Goal: Task Accomplishment & Management: Use online tool/utility

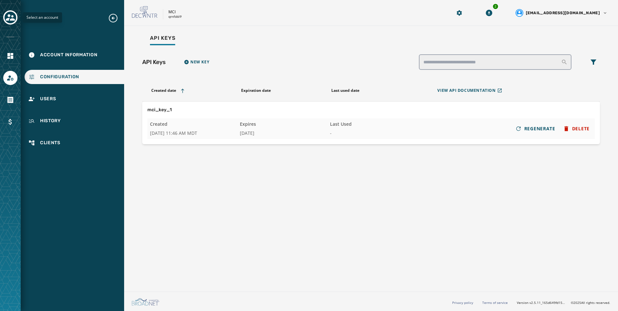
click at [12, 20] on icon "Toggle account select drawer" at bounding box center [10, 17] width 9 height 6
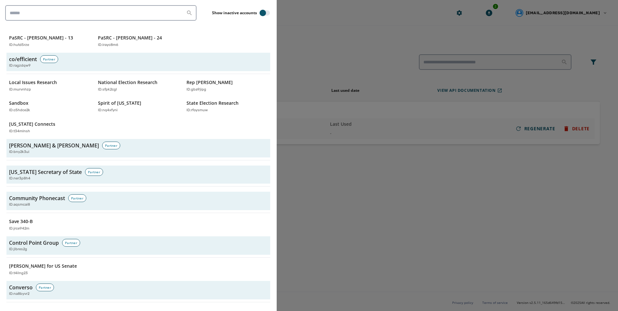
scroll to position [614, 0]
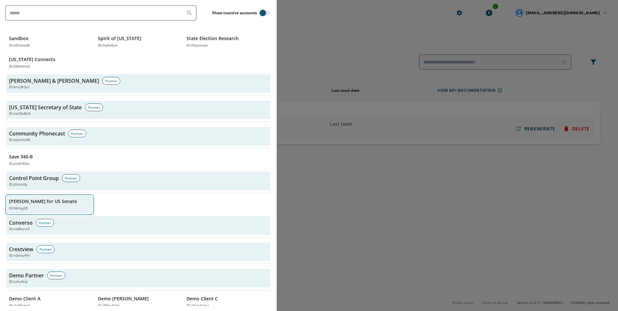
click at [21, 206] on p "ID: t4ilng23" at bounding box center [18, 208] width 19 height 5
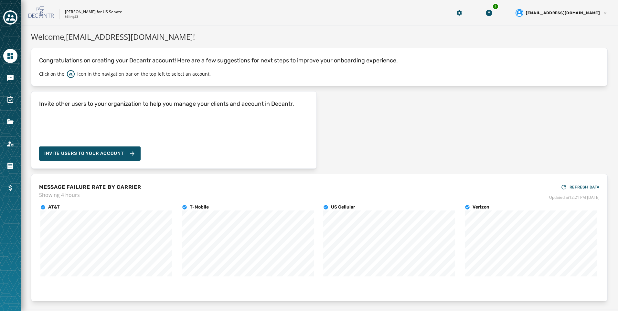
click at [13, 85] on div at bounding box center [10, 78] width 14 height 14
drag, startPoint x: 13, startPoint y: 85, endPoint x: 12, endPoint y: 80, distance: 4.2
click at [12, 80] on icon "Navigate to Messaging" at bounding box center [10, 78] width 8 height 8
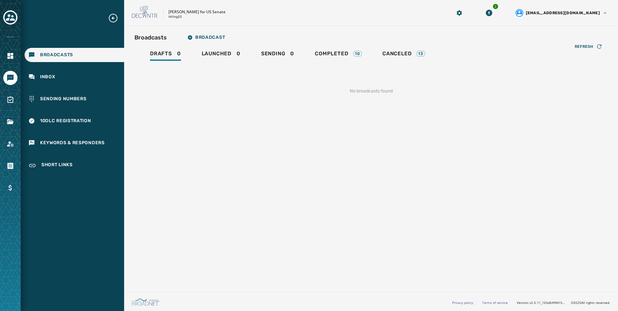
click at [355, 46] on div "Broadcasts Broadcast Drafts 0 Launched 0 Sending 0 Completed 10 Canceled 13 Ref…" at bounding box center [370, 68] width 473 height 74
click at [355, 54] on div "10" at bounding box center [357, 54] width 8 height 6
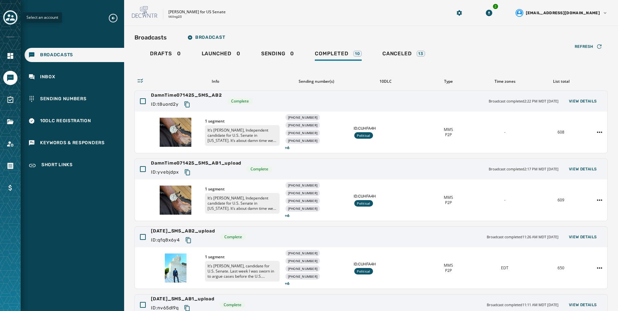
click at [10, 15] on icon "Toggle account select drawer" at bounding box center [10, 17] width 9 height 9
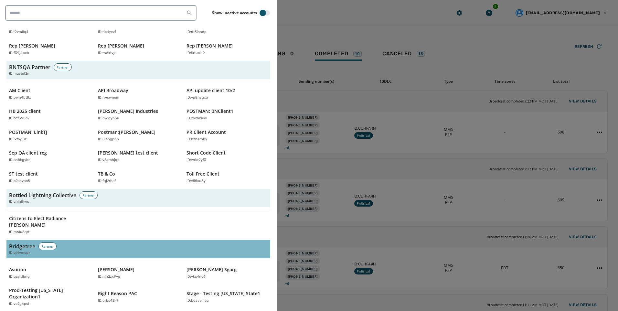
scroll to position [258, 0]
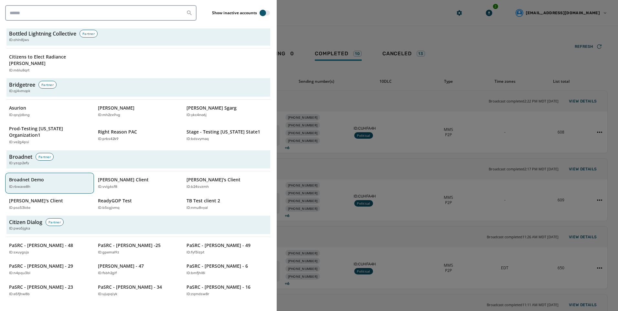
click at [47, 184] on div "ID: rbwave8h" at bounding box center [46, 186] width 75 height 5
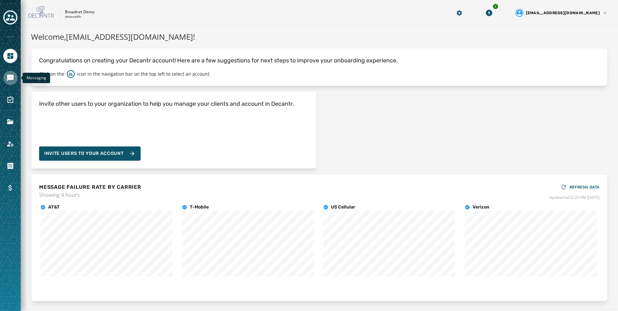
click at [15, 78] on link "Navigate to Messaging" at bounding box center [10, 78] width 14 height 14
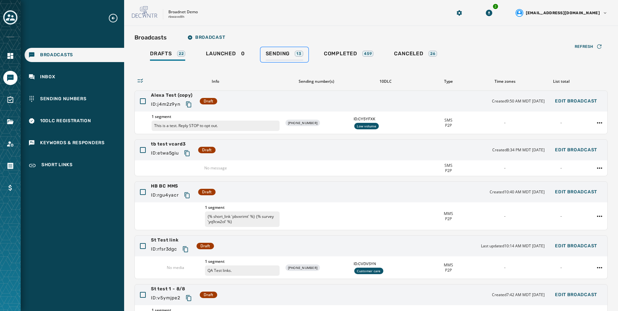
click at [296, 61] on link "Sending 13" at bounding box center [284, 54] width 48 height 15
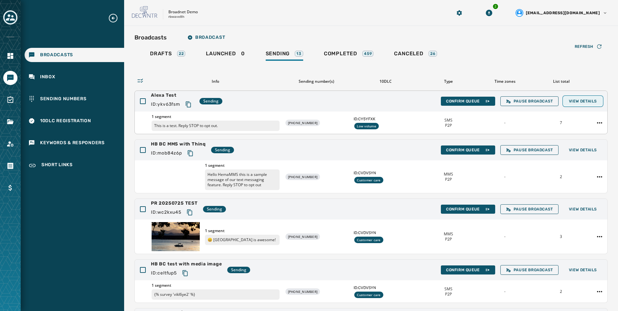
click at [579, 103] on span "View Details" at bounding box center [582, 101] width 28 height 5
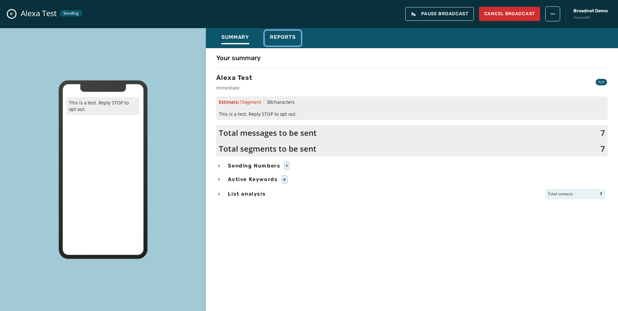
click at [290, 34] on span "Reports" at bounding box center [283, 37] width 26 height 6
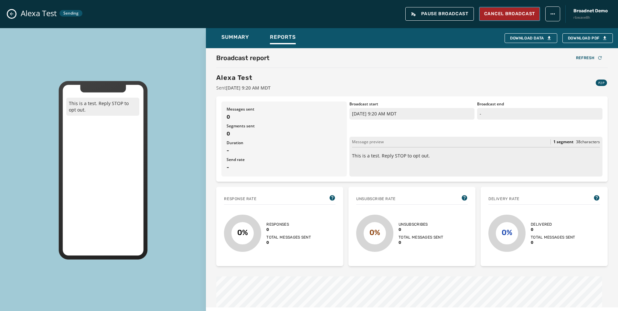
click at [503, 18] on button "Cancel Broadcast" at bounding box center [509, 14] width 61 height 14
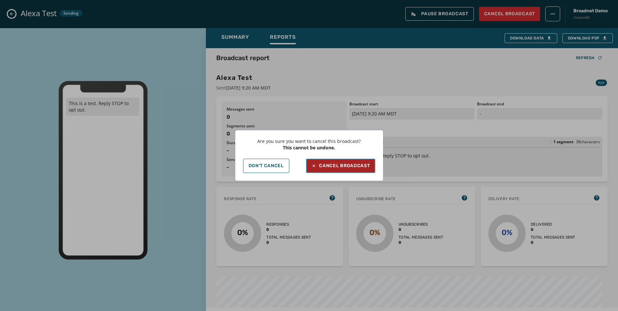
click at [338, 172] on button "Cancel Broadcast" at bounding box center [340, 166] width 69 height 14
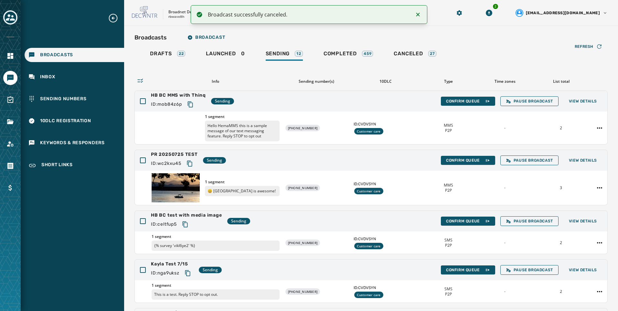
click at [348, 72] on div "Refresh Info Sending number(s) 10DLC Type Time zones List total HB BC MMS with …" at bounding box center [370, 219] width 473 height 314
click at [349, 59] on div "Completed 459" at bounding box center [348, 55] width 50 height 10
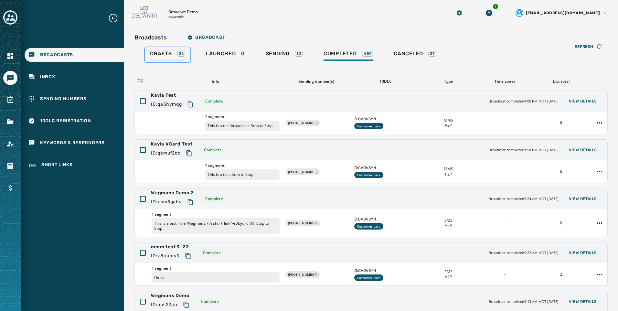
click at [178, 60] on div "Drafts 22" at bounding box center [167, 55] width 35 height 10
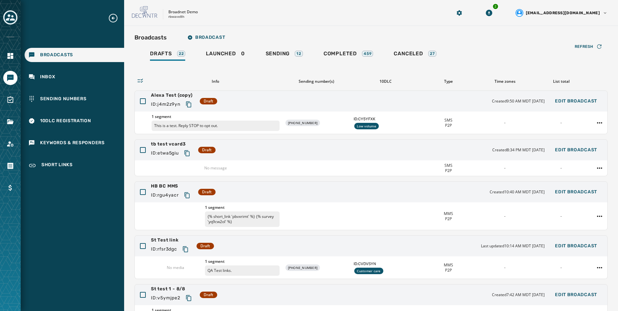
click at [322, 36] on div "Broadcasts Broadcast" at bounding box center [370, 37] width 473 height 13
click at [594, 123] on html "Broadcasts Inbox Sending Numbers 10DLC Registration Keywords & Responders Short…" at bounding box center [309, 155] width 618 height 311
click at [594, 141] on div "Delete broadcast" at bounding box center [576, 143] width 47 height 10
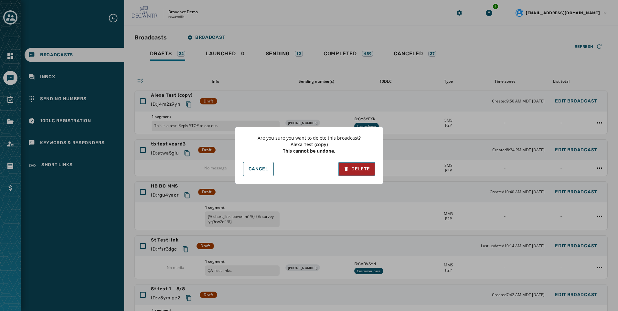
click at [370, 172] on button "Delete" at bounding box center [356, 169] width 36 height 14
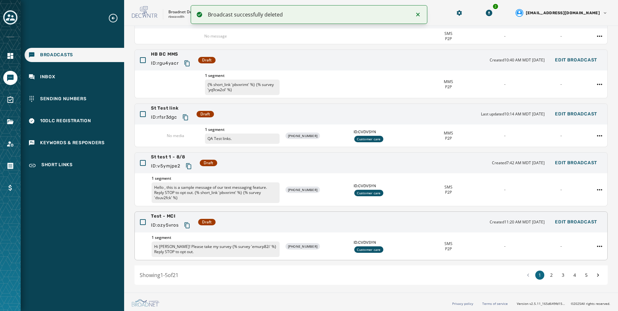
scroll to position [84, 0]
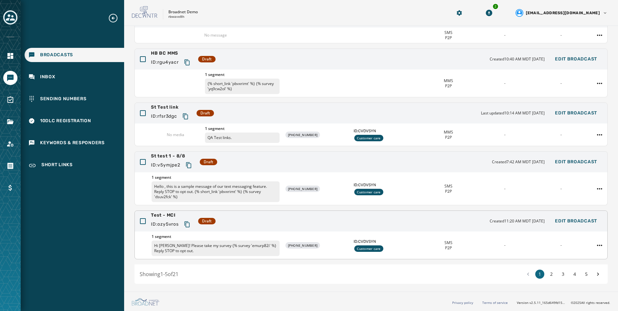
click at [401, 229] on div "Test - MCI ID: ozy5vros Draft Created 11:20 AM MDT [DATE] Edit Broadcast" at bounding box center [371, 221] width 472 height 21
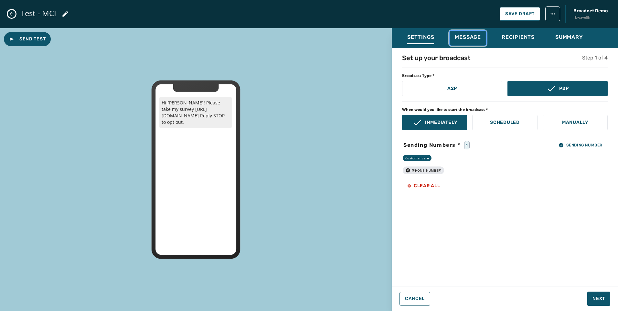
click at [471, 43] on div "Message" at bounding box center [467, 39] width 26 height 10
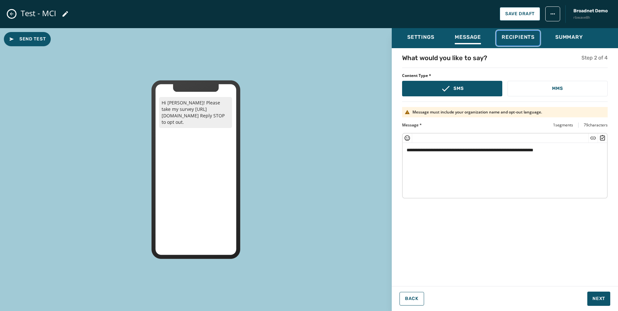
click at [536, 43] on button "Recipients" at bounding box center [517, 38] width 43 height 15
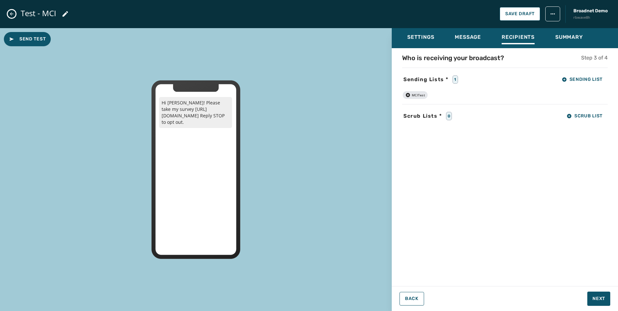
click at [11, 13] on icon "Close admin drawer" at bounding box center [12, 14] width 4 height 4
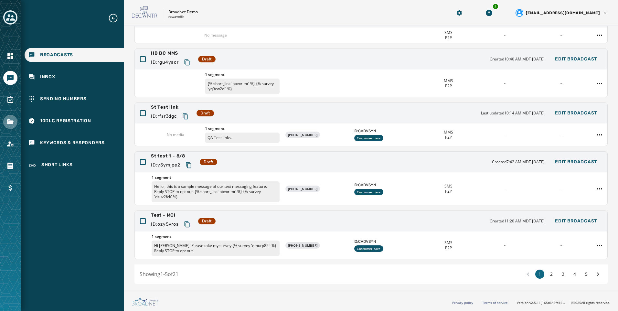
click at [5, 116] on div at bounding box center [10, 122] width 14 height 14
click at [9, 121] on icon "Navigate to Files" at bounding box center [10, 121] width 6 height 5
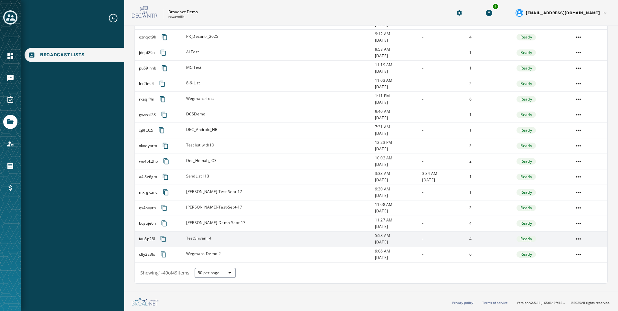
scroll to position [577, 0]
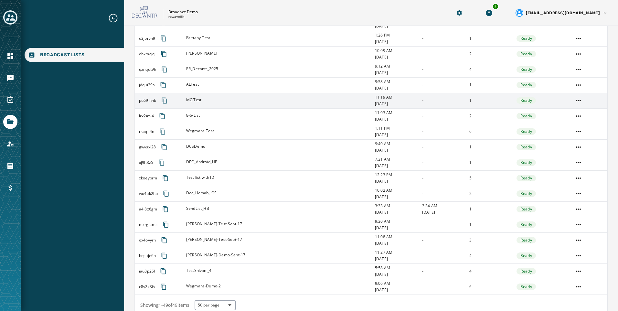
click at [498, 102] on td "1" at bounding box center [488, 101] width 47 height 16
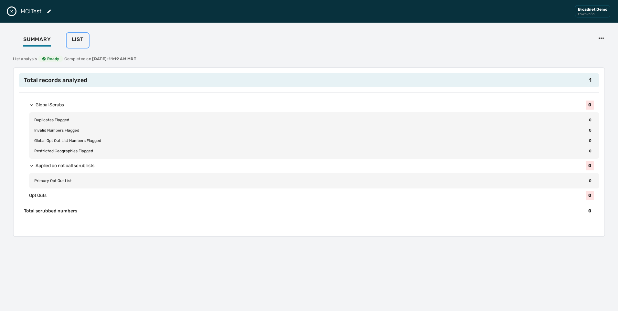
click at [84, 43] on button "List" at bounding box center [78, 40] width 22 height 15
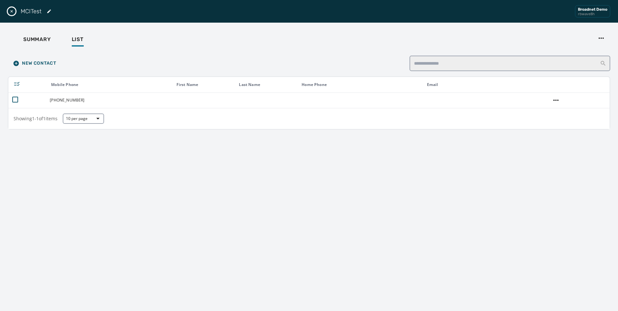
click at [162, 195] on div "New Contact Mobile Phone First Name Last Name Home Phone Email [PHONE_NUMBER] S…" at bounding box center [309, 177] width 602 height 255
click at [10, 13] on icon "Close drawer" at bounding box center [11, 11] width 5 height 5
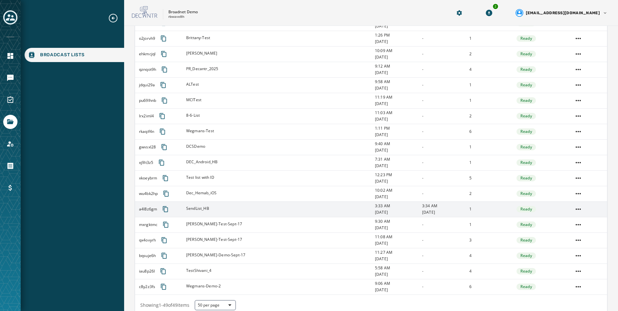
scroll to position [609, 0]
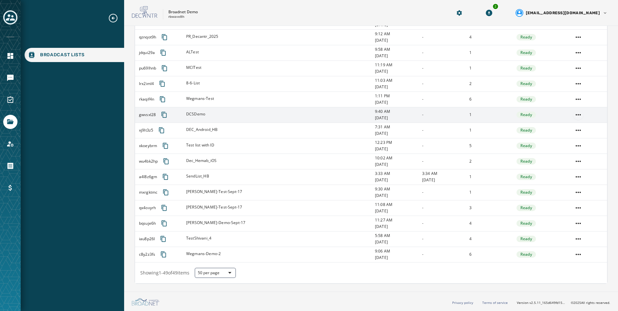
click at [574, 112] on html "Broadcast Lists Skip To Main Content Broadnet Demo rbwave8h 2 [EMAIL_ADDRESS][D…" at bounding box center [309, 155] width 618 height 311
click at [575, 135] on div "Delete list" at bounding box center [573, 138] width 29 height 10
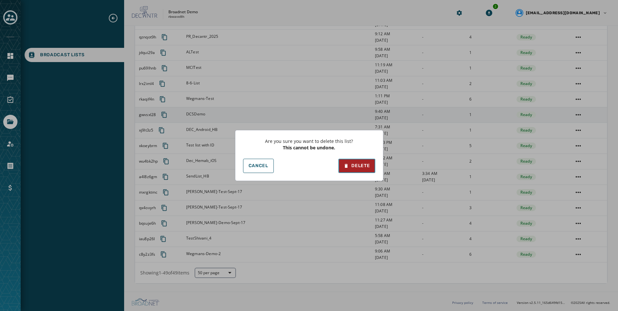
click at [358, 169] on div "Delete" at bounding box center [356, 165] width 26 height 6
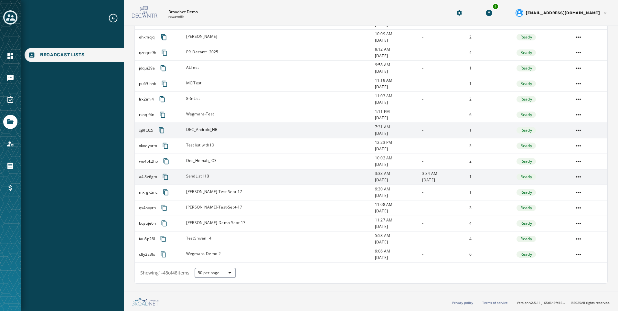
scroll to position [593, 0]
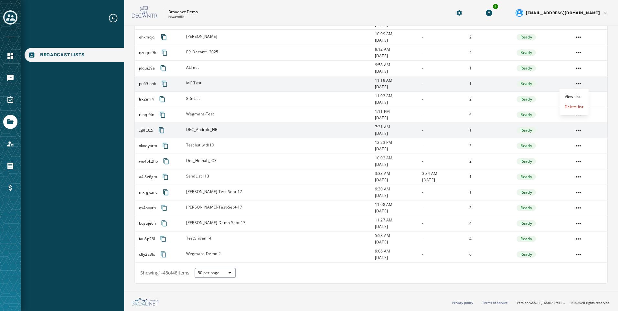
click at [573, 85] on html "Broadcast Lists Skip To Main Content Broadnet Demo rbwave8h 2 [EMAIL_ADDRESS][D…" at bounding box center [309, 155] width 618 height 311
click at [573, 107] on div "Delete list" at bounding box center [573, 107] width 29 height 10
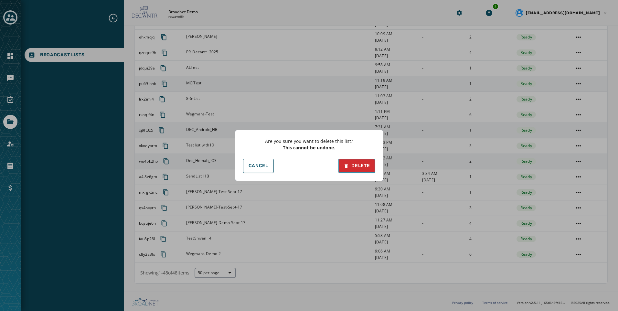
click at [362, 167] on div "Delete" at bounding box center [356, 165] width 26 height 6
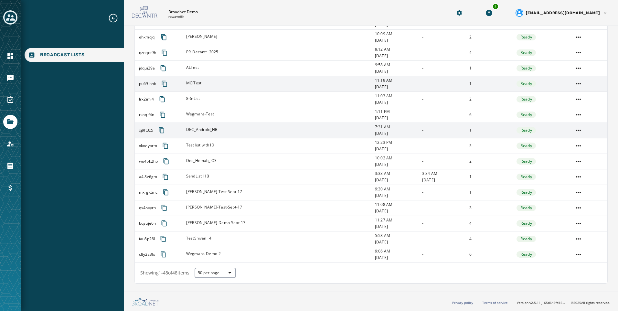
scroll to position [578, 0]
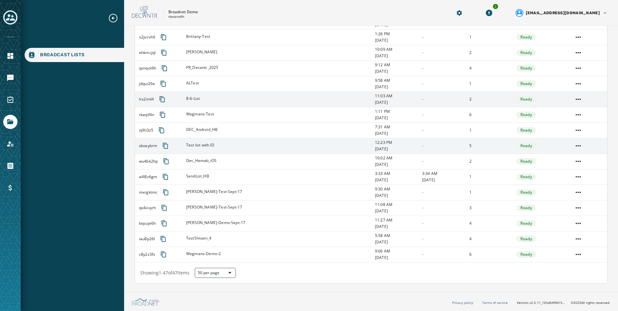
click at [234, 86] on div "ALTest" at bounding box center [278, 83] width 184 height 6
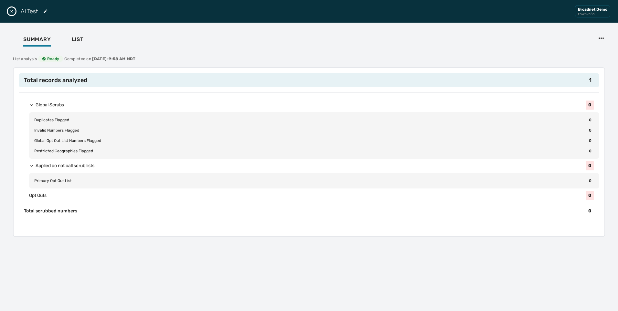
click at [12, 11] on icon "Close drawer" at bounding box center [11, 11] width 5 height 5
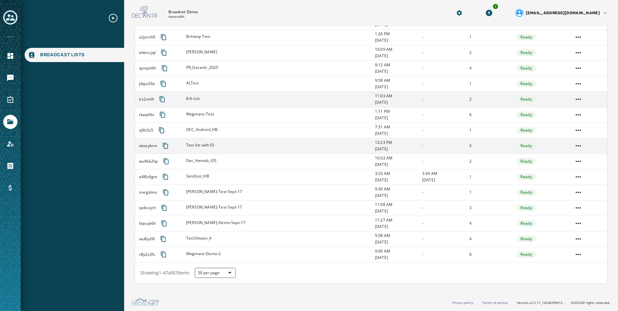
click at [192, 103] on td "8-6-List" at bounding box center [276, 99] width 189 height 16
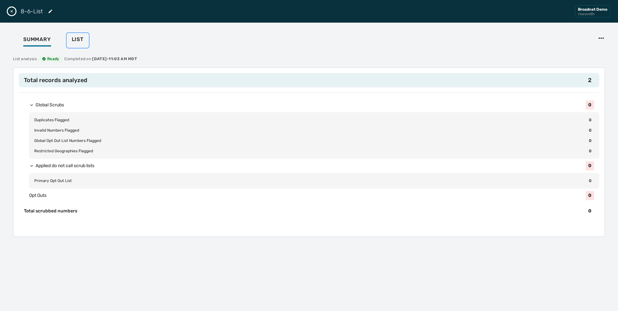
click at [79, 42] on span "List" at bounding box center [78, 39] width 12 height 6
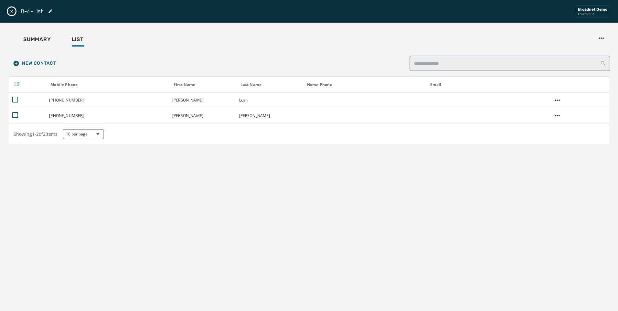
click at [14, 11] on icon "Close drawer" at bounding box center [11, 11] width 5 height 5
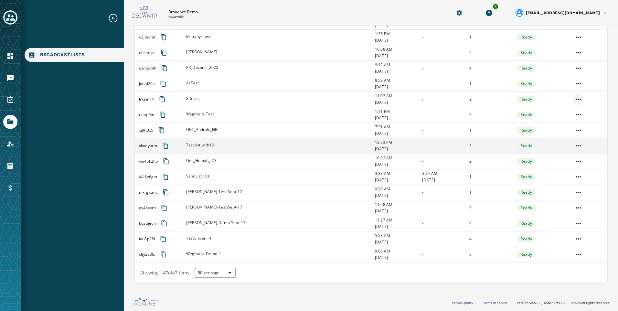
click at [574, 99] on html "Broadcast Lists Skip To Main Content Broadnet Demo rbwave8h 2 [EMAIL_ADDRESS][D…" at bounding box center [309, 155] width 618 height 311
click at [574, 122] on div "Delete list" at bounding box center [573, 122] width 29 height 10
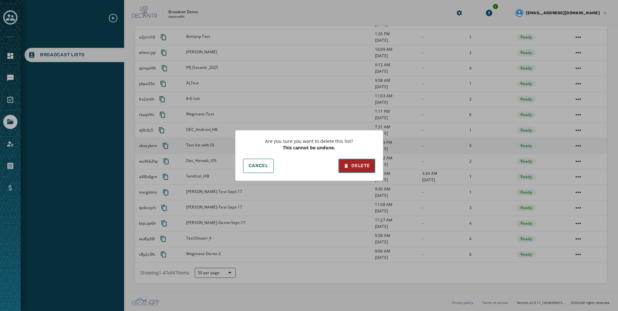
click at [364, 163] on div "Delete" at bounding box center [356, 165] width 26 height 6
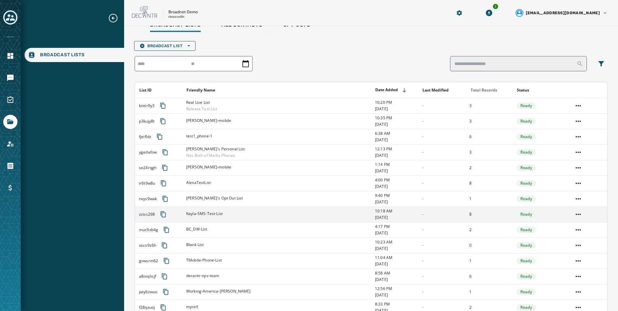
scroll to position [0, 0]
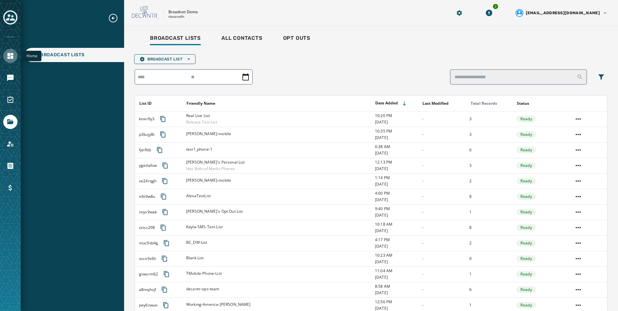
click at [13, 55] on icon "Navigate to Home" at bounding box center [10, 56] width 6 height 6
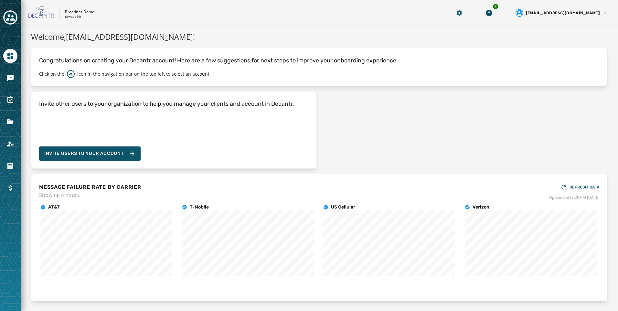
click at [359, 77] on div "Click on the icon in the navigation bar on the top left to select an account." at bounding box center [319, 74] width 560 height 8
click at [12, 82] on link "Navigate to Messaging" at bounding box center [10, 78] width 14 height 14
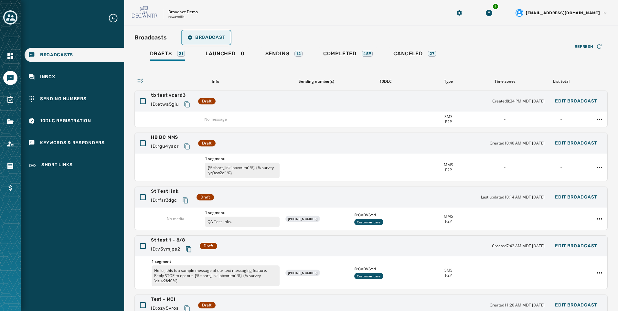
click at [218, 39] on span "Broadcast" at bounding box center [205, 37] width 37 height 5
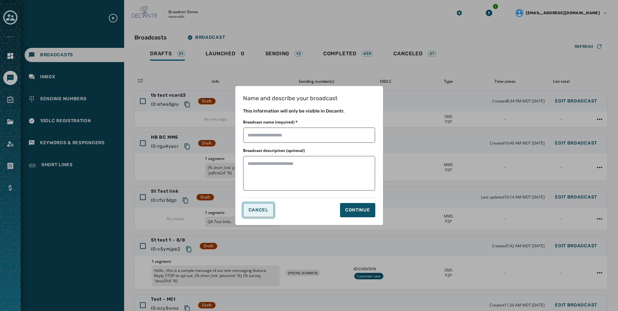
click at [257, 212] on span "Cancel" at bounding box center [258, 209] width 20 height 5
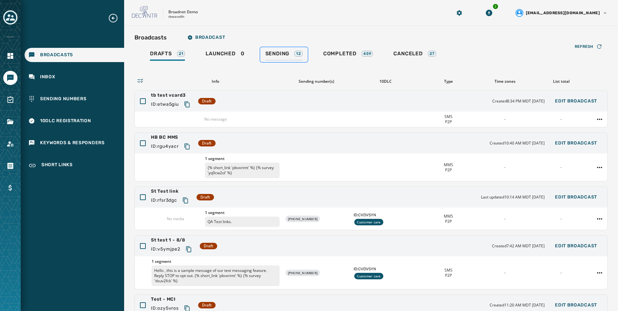
click at [301, 54] on div "12" at bounding box center [298, 54] width 8 height 6
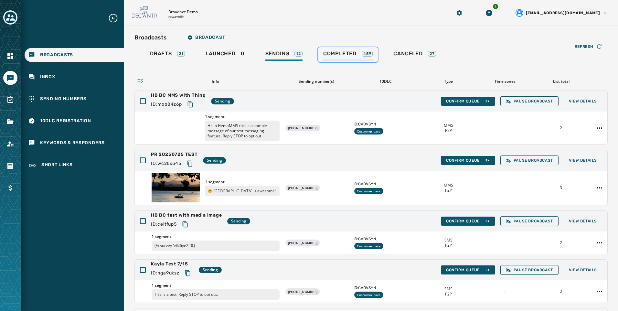
click at [359, 52] on div "Completed 459" at bounding box center [348, 55] width 50 height 10
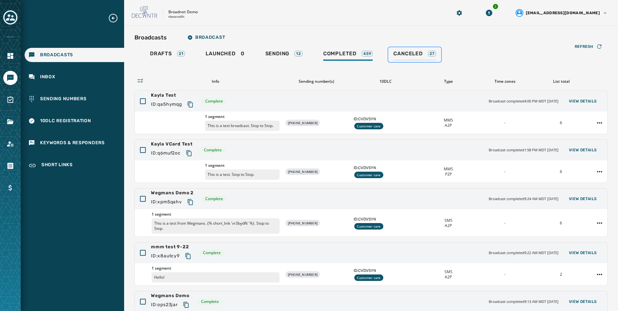
click at [397, 53] on span "Canceled" at bounding box center [407, 53] width 29 height 6
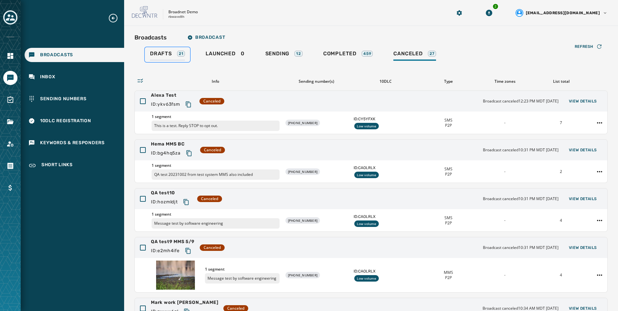
click at [180, 54] on div "21" at bounding box center [181, 54] width 8 height 6
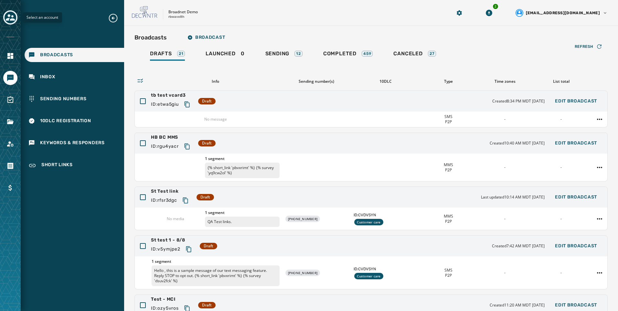
click at [13, 20] on icon "Toggle account select drawer" at bounding box center [10, 17] width 9 height 6
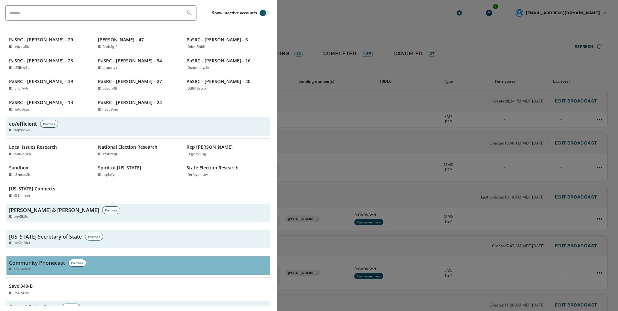
scroll to position [323, 0]
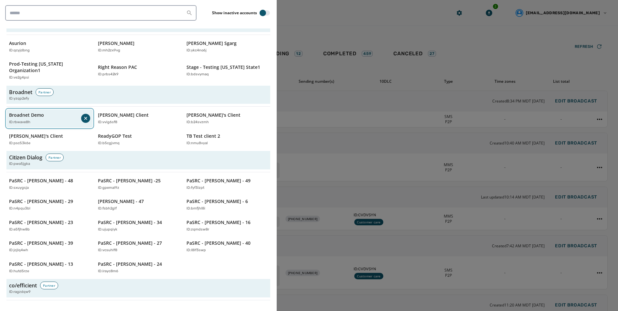
click at [33, 112] on div "Broadnet Demo ID: rbwave8h" at bounding box center [45, 118] width 72 height 13
click at [50, 112] on div "Broadnet Demo ID: rbwave8h" at bounding box center [46, 118] width 75 height 13
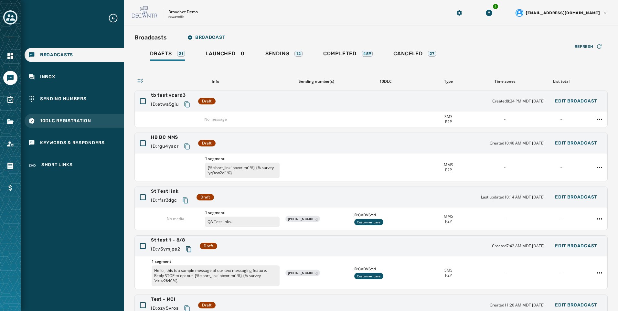
click at [81, 121] on span "10DLC Registration" at bounding box center [65, 121] width 51 height 6
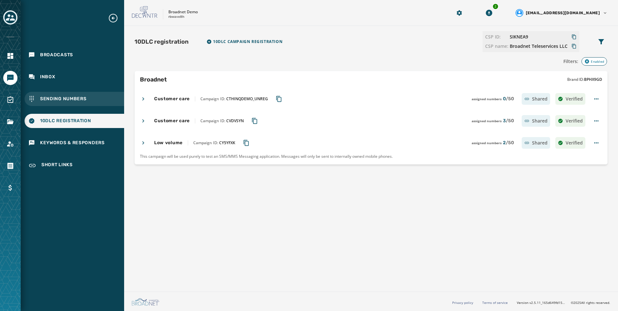
click at [62, 99] on span "Sending Numbers" at bounding box center [63, 99] width 47 height 6
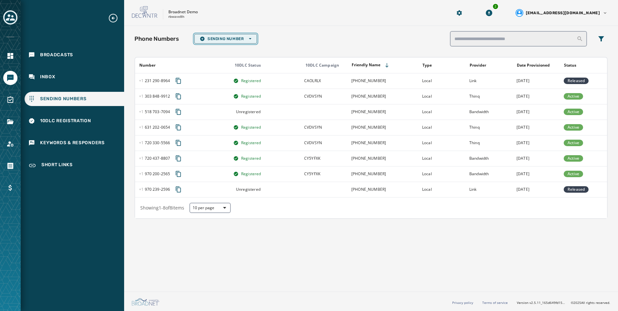
click at [248, 37] on span "Sending Number Open options" at bounding box center [226, 38] width 52 height 5
click at [247, 49] on span "Local Long Code" at bounding box center [226, 48] width 52 height 5
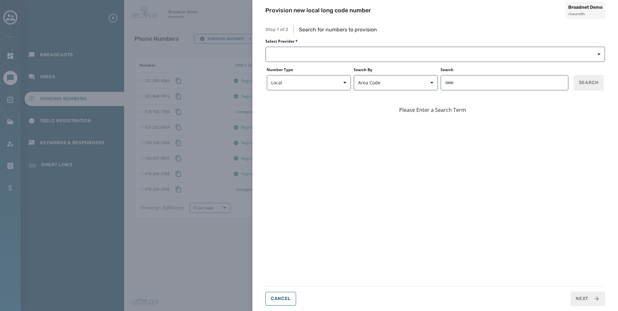
click at [185, 241] on div "Provision new local long code number Broadnet Demo rbwave8h Step 1 of 2 Search …" at bounding box center [309, 155] width 618 height 311
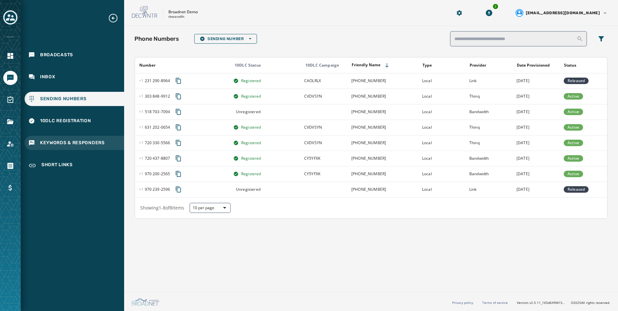
click at [89, 141] on span "Keywords & Responders" at bounding box center [72, 143] width 65 height 6
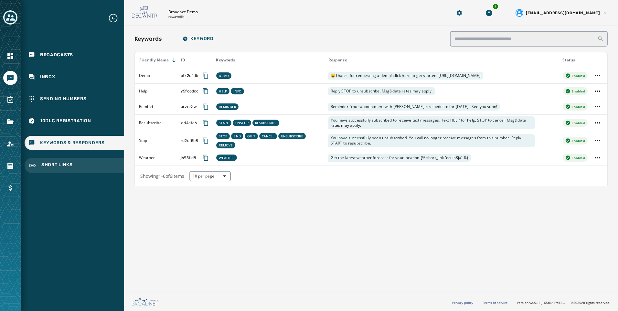
click at [85, 170] on div "Short Links" at bounding box center [74, 166] width 99 height 16
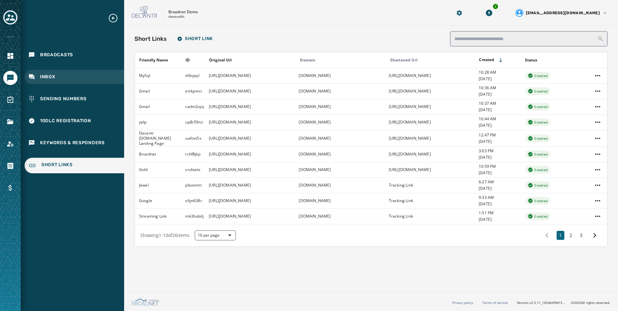
click at [55, 81] on div "Inbox" at bounding box center [74, 77] width 99 height 14
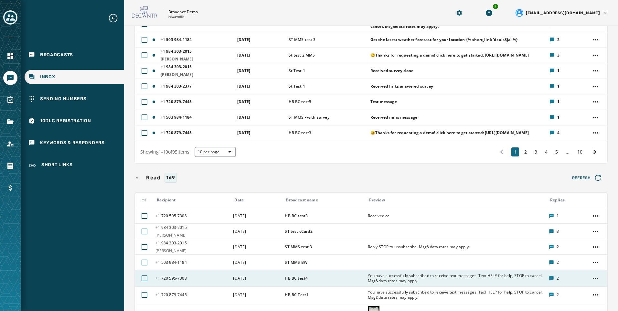
scroll to position [32, 0]
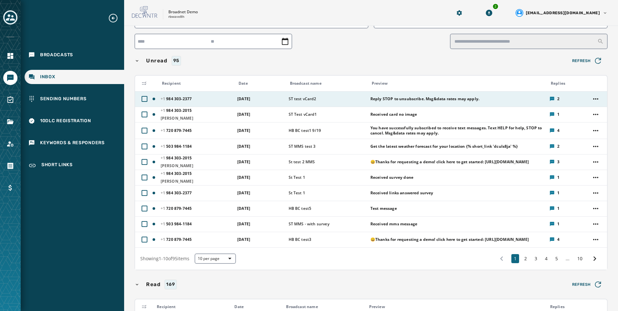
click at [340, 103] on td "ST test vCard2" at bounding box center [326, 99] width 82 height 16
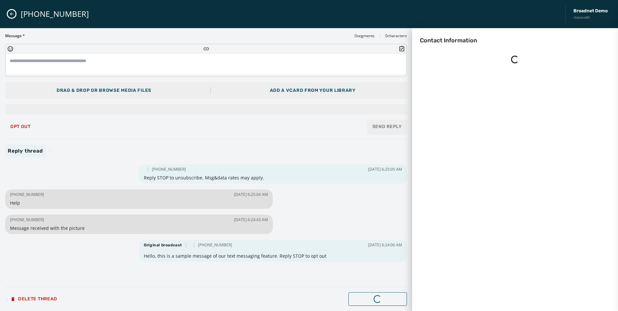
scroll to position [0, 0]
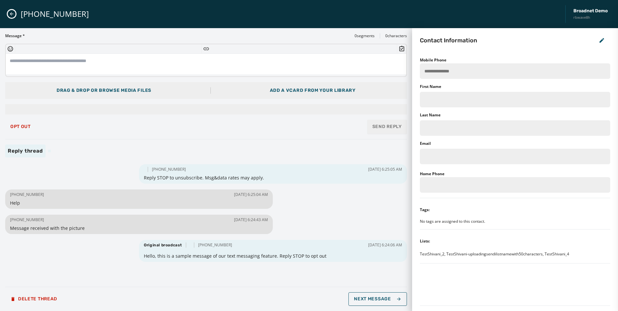
click at [162, 65] on textarea at bounding box center [206, 64] width 400 height 21
click at [14, 15] on icon "Close admin drawer" at bounding box center [11, 13] width 5 height 5
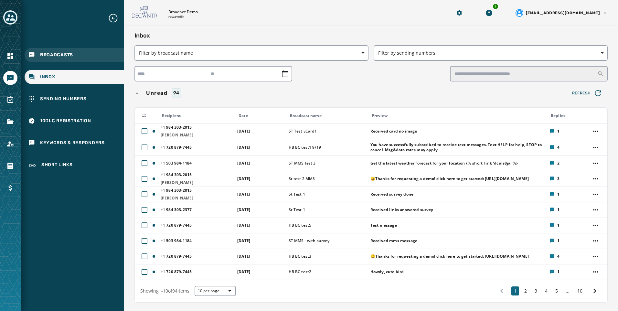
click at [83, 53] on div "Broadcasts" at bounding box center [74, 55] width 99 height 14
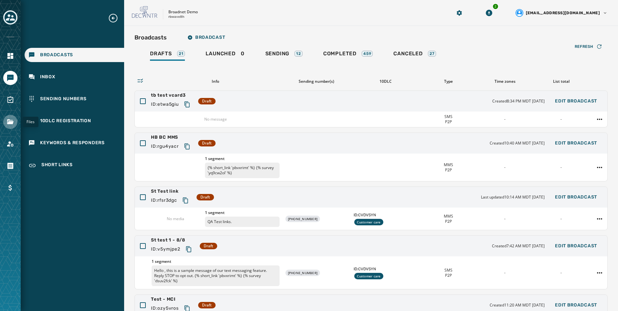
click at [11, 125] on icon "Navigate to Files" at bounding box center [10, 122] width 8 height 8
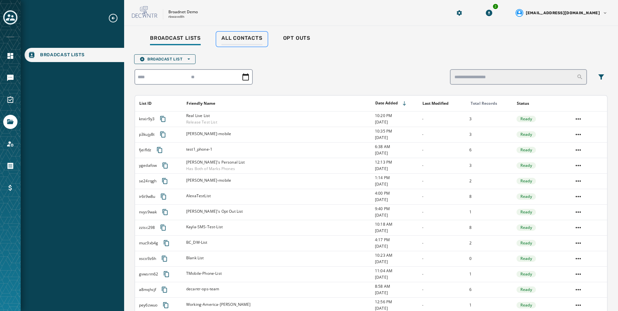
click at [245, 39] on span "All Contacts" at bounding box center [241, 38] width 41 height 6
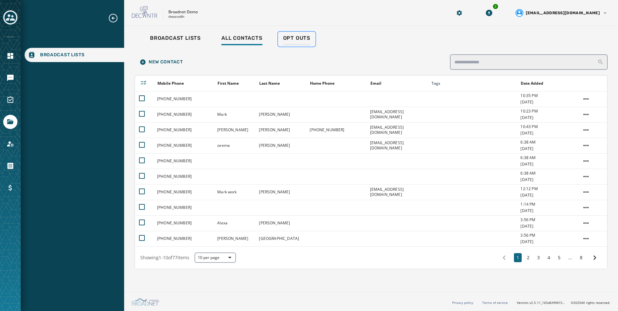
click at [296, 43] on div "Opt Outs" at bounding box center [296, 40] width 27 height 10
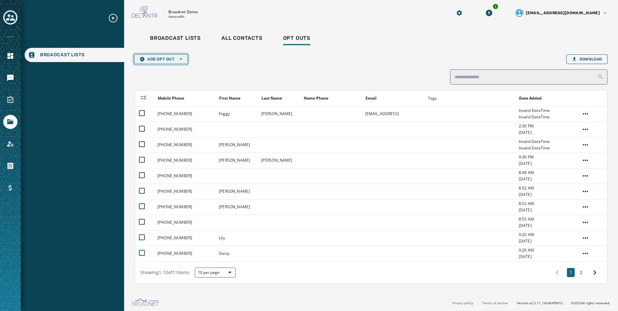
click at [167, 62] on button "Add Opt Out Open options" at bounding box center [161, 59] width 54 height 10
click at [236, 73] on div "Add Opt Out Open options Single Opt Out List Upload Download Mobile Phone First…" at bounding box center [370, 169] width 473 height 230
click at [196, 35] on span "Broadcast Lists" at bounding box center [175, 38] width 51 height 6
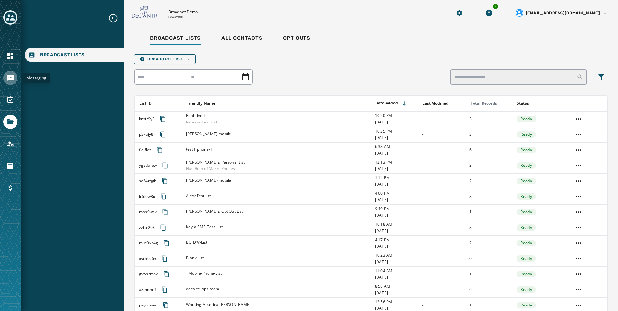
click at [12, 76] on icon "Navigate to Messaging" at bounding box center [10, 78] width 6 height 6
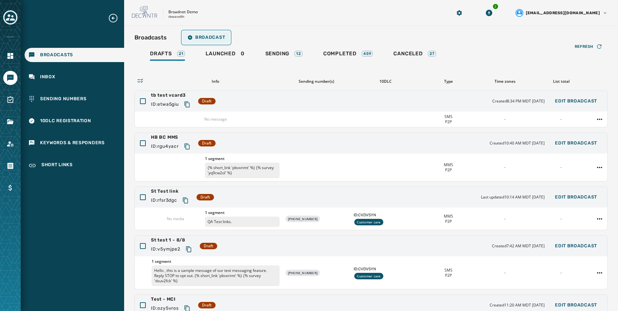
click at [200, 36] on span "Broadcast" at bounding box center [205, 37] width 37 height 5
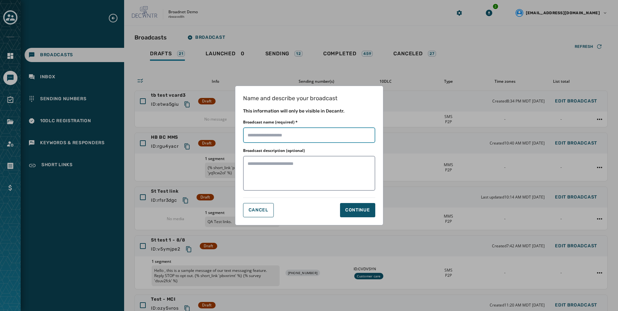
click at [329, 133] on input "Broadcast name (required) *" at bounding box center [309, 135] width 132 height 16
type input "****"
click at [354, 210] on div "Continue" at bounding box center [357, 210] width 25 height 6
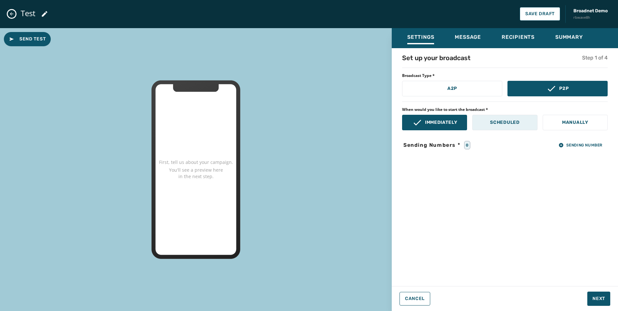
click at [523, 118] on button "Scheduled" at bounding box center [504, 123] width 65 height 16
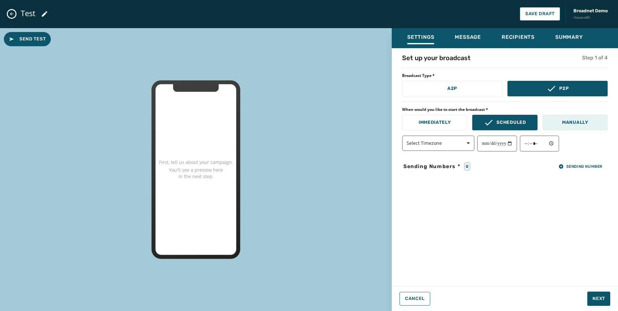
click at [563, 125] on p "Manually" at bounding box center [575, 122] width 26 height 6
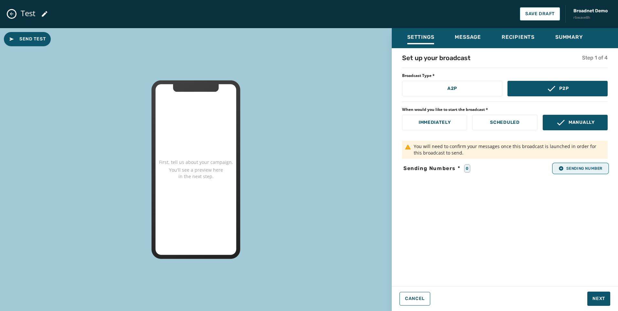
click at [586, 169] on span "Sending Number" at bounding box center [580, 168] width 44 height 5
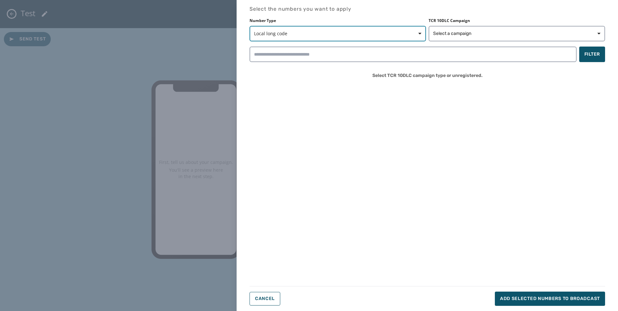
click at [352, 31] on span "Local long code" at bounding box center [337, 33] width 167 height 6
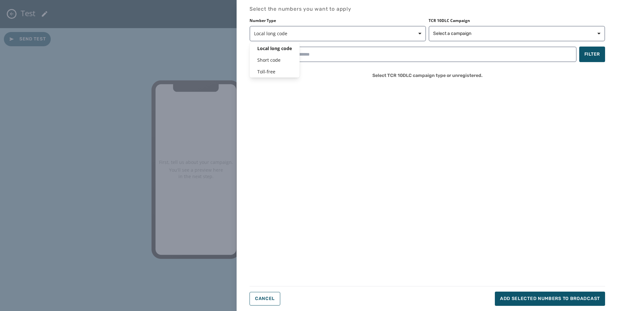
click at [334, 125] on div "Select the numbers you want to apply Number Type Local long code Local long cod…" at bounding box center [426, 155] width 355 height 300
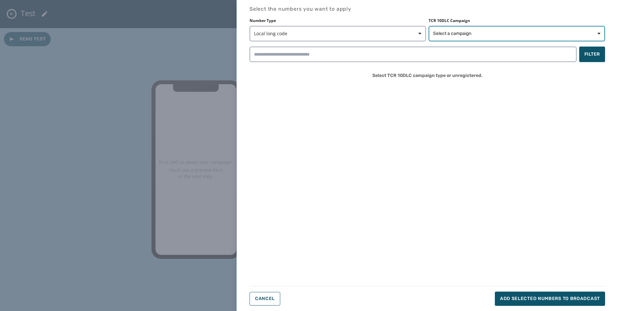
click at [448, 33] on span "Select a campaign" at bounding box center [452, 33] width 38 height 6
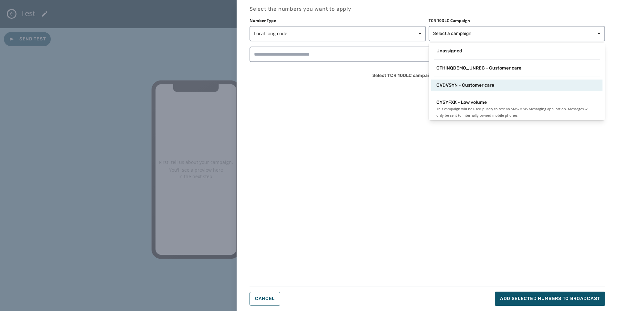
click at [447, 81] on div "CVDVSYN - Customer care" at bounding box center [516, 85] width 171 height 12
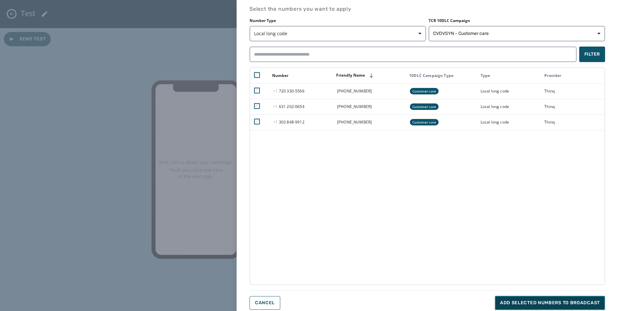
click at [540, 301] on span "Add selected numbers to broadcast" at bounding box center [550, 302] width 100 height 6
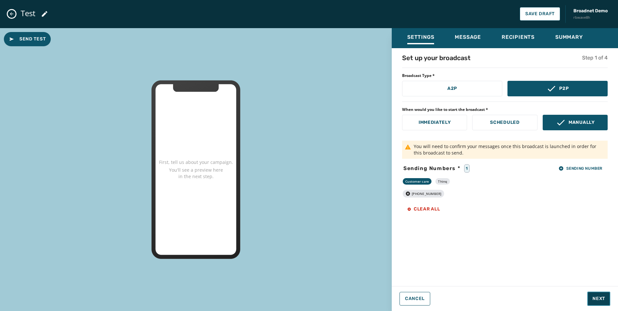
click at [594, 297] on span "Next" at bounding box center [598, 298] width 13 height 6
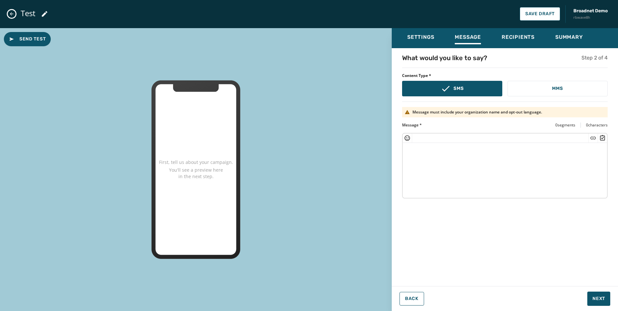
click at [472, 159] on textarea at bounding box center [504, 169] width 204 height 53
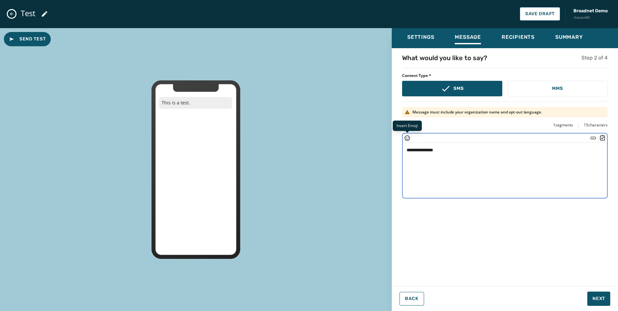
click at [407, 140] on icon "Insert Emoji" at bounding box center [406, 137] width 5 height 5
type textarea "**********"
click at [581, 143] on textarea "**********" at bounding box center [504, 169] width 204 height 53
click at [594, 139] on icon "Insert Short Link" at bounding box center [592, 138] width 6 height 6
click at [460, 173] on textarea "**********" at bounding box center [504, 169] width 204 height 53
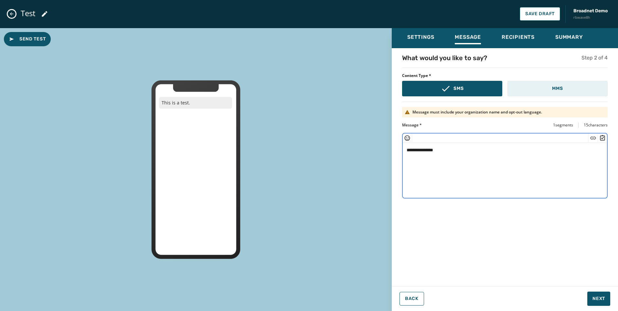
click at [554, 86] on p "MMS" at bounding box center [557, 88] width 11 height 6
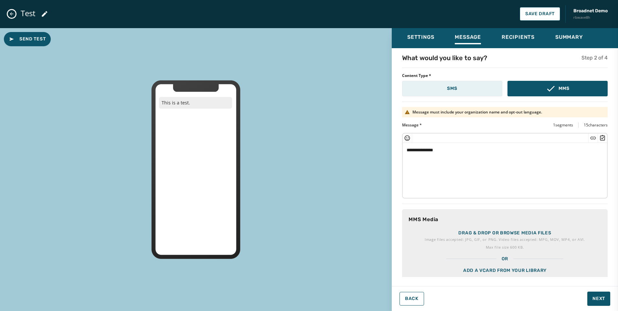
click at [468, 84] on button "SMS" at bounding box center [452, 89] width 100 height 16
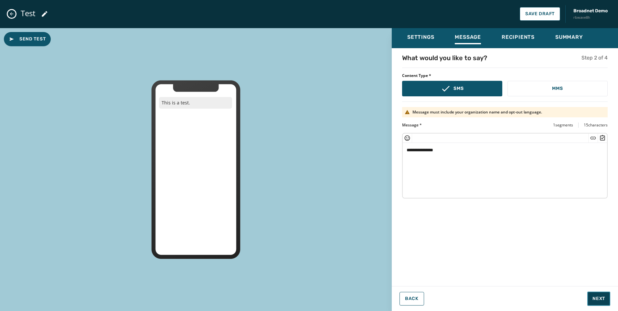
click at [597, 295] on span "Next" at bounding box center [598, 298] width 13 height 6
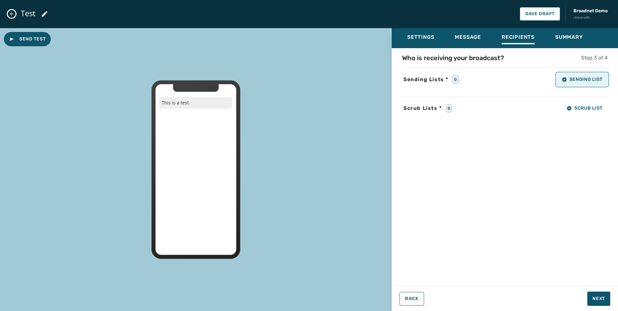
click at [581, 82] on button "Sending List" at bounding box center [581, 79] width 51 height 13
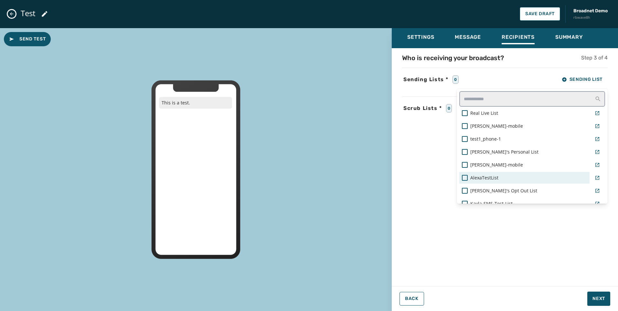
click at [497, 177] on div "AlexaTestList" at bounding box center [524, 177] width 125 height 6
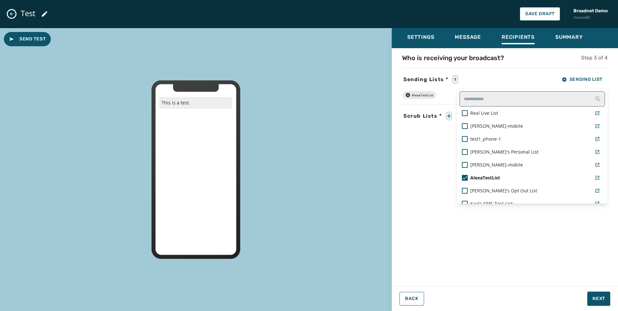
click at [424, 142] on div "Who is receiving your broadcast? Step 3 of 4 Sending Lists * 1 Sending List Rea…" at bounding box center [504, 165] width 226 height 224
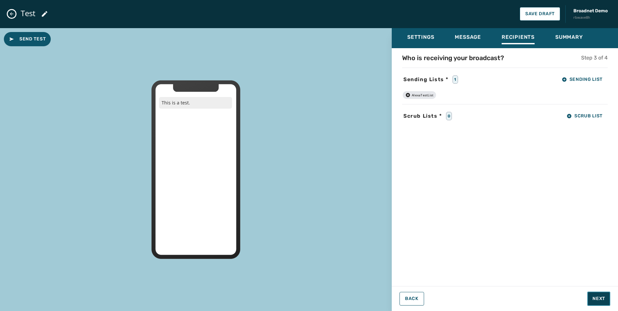
click at [597, 300] on span "Next" at bounding box center [598, 298] width 13 height 6
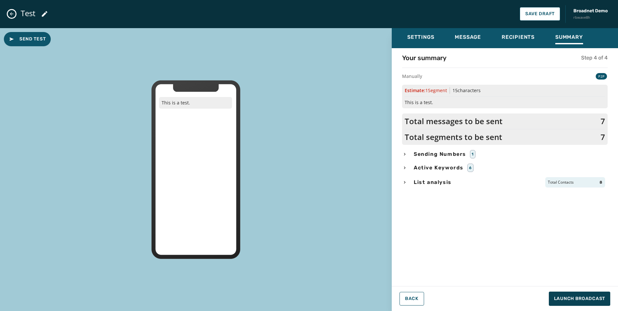
click at [446, 155] on span "Sending Numbers" at bounding box center [439, 154] width 55 height 8
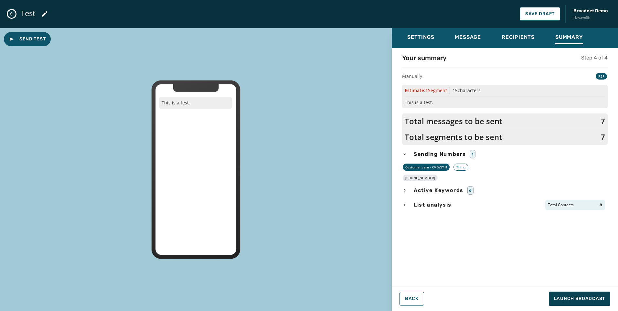
click at [443, 194] on div "Active Keywords 6" at bounding box center [504, 190] width 205 height 8
click at [455, 192] on span "Active Keywords" at bounding box center [438, 190] width 52 height 8
click at [452, 203] on span "List analysis" at bounding box center [432, 205] width 40 height 8
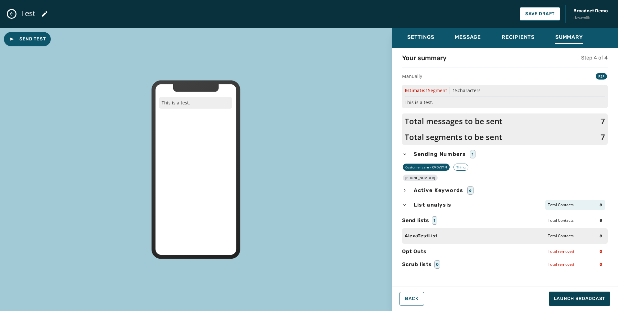
click at [446, 205] on span "List analysis" at bounding box center [432, 205] width 40 height 8
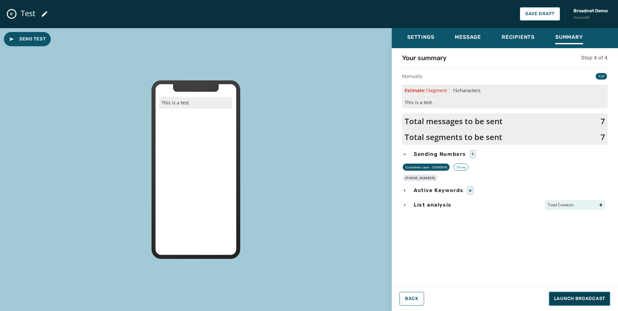
click at [580, 296] on span "Launch Broadcast" at bounding box center [579, 298] width 51 height 6
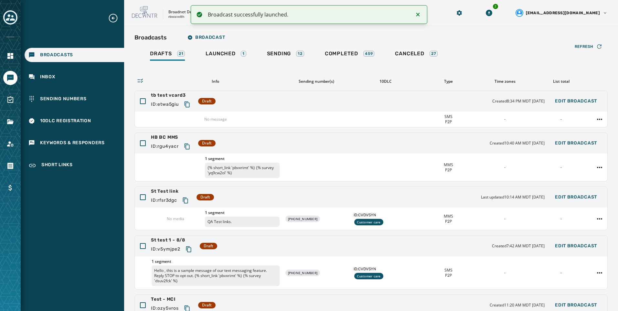
click at [241, 64] on div "Refresh Info Sending number(s) 10DLC Type Time zones List total tb test vcard3 …" at bounding box center [370, 215] width 473 height 306
click at [247, 58] on link "Launched 1" at bounding box center [225, 54] width 51 height 15
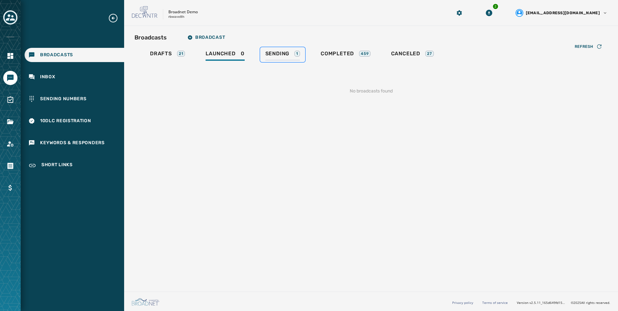
click at [292, 56] on div "Sending 1" at bounding box center [282, 55] width 35 height 10
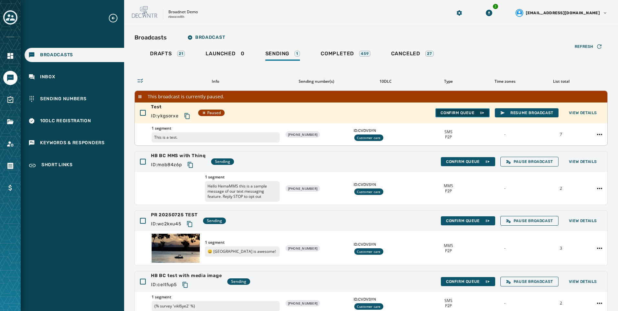
click at [460, 112] on span "Confirm Queue" at bounding box center [462, 112] width 44 height 5
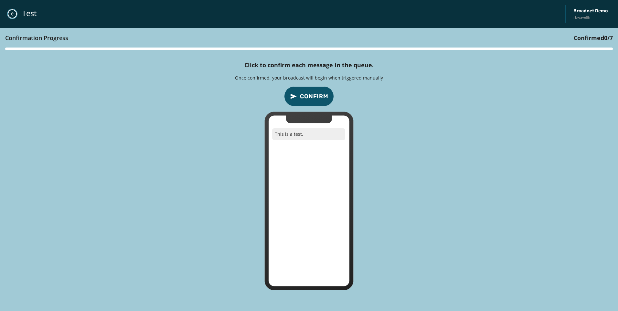
click at [14, 14] on icon "Close admin drawer" at bounding box center [12, 13] width 5 height 5
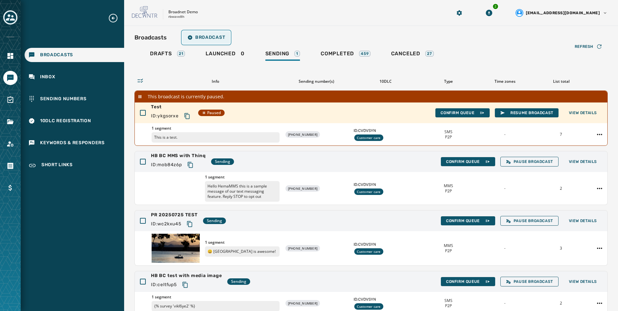
click at [198, 35] on span "Broadcast" at bounding box center [205, 37] width 37 height 5
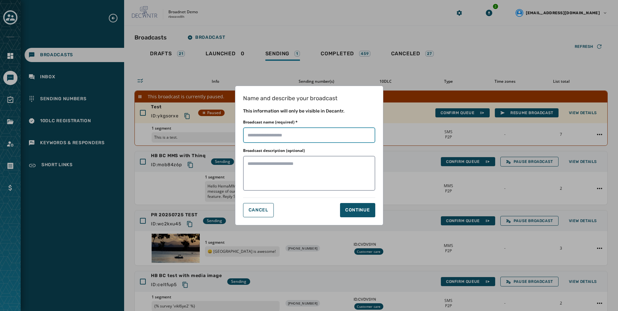
click at [336, 136] on input "Broadcast name (required) *" at bounding box center [309, 135] width 132 height 16
type input "****"
click at [354, 210] on div "Continue" at bounding box center [357, 210] width 25 height 6
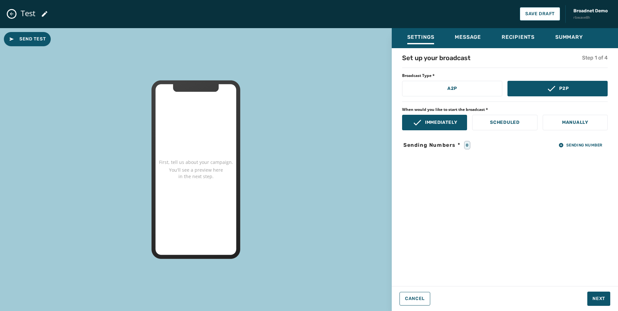
click at [12, 13] on icon "Close admin drawer" at bounding box center [11, 13] width 5 height 5
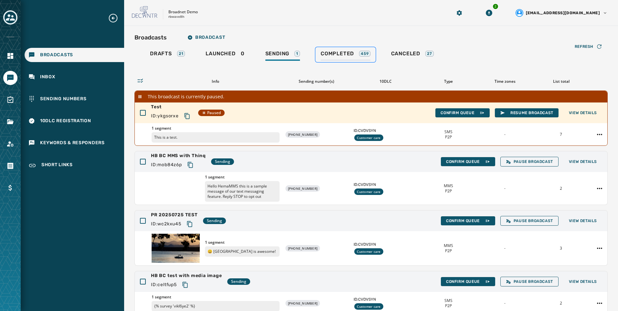
click at [360, 56] on div "459" at bounding box center [364, 54] width 11 height 6
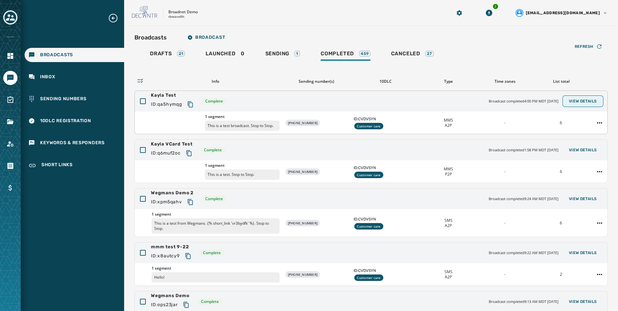
click at [581, 100] on span "View Details" at bounding box center [582, 101] width 28 height 5
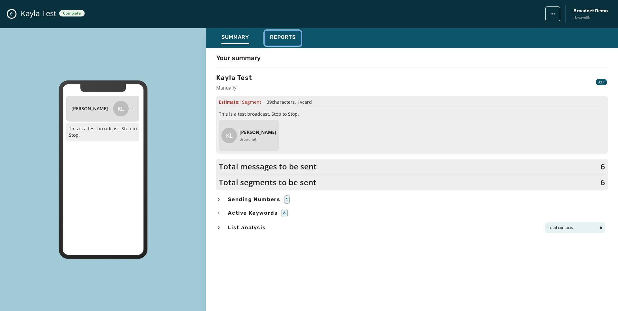
click at [293, 42] on div "Reports" at bounding box center [283, 39] width 26 height 10
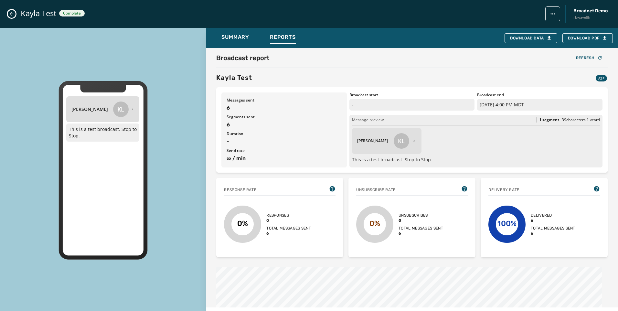
click at [13, 13] on icon "Close admin drawer" at bounding box center [11, 13] width 5 height 5
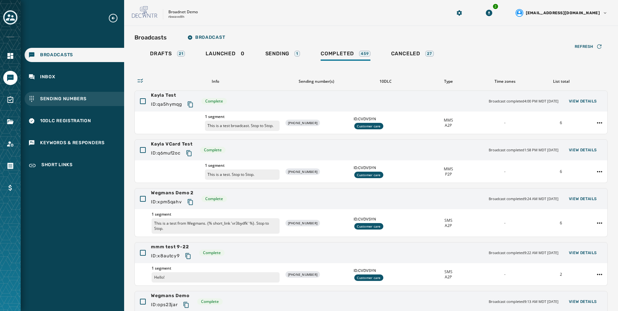
click at [98, 100] on div "Sending Numbers" at bounding box center [74, 99] width 99 height 14
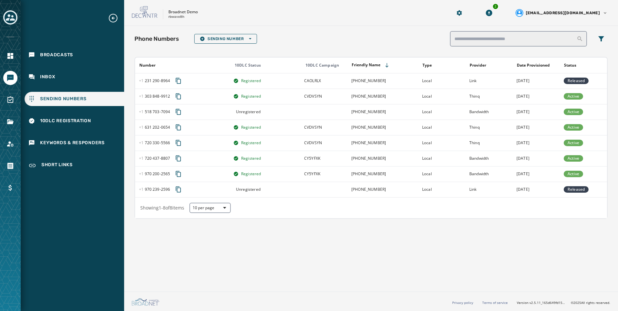
click at [12, 14] on icon "Toggle account select drawer" at bounding box center [10, 17] width 9 height 9
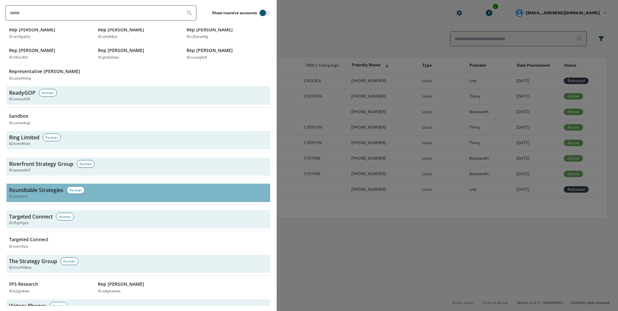
scroll to position [1938, 0]
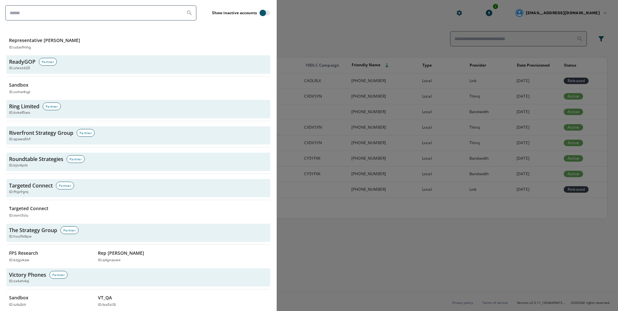
click at [113, 234] on div "The Strategy Group Partner ID: hvu9k8pw FPS Research ID: kzjgvkaw Rep [PERSON_N…" at bounding box center [138, 245] width 264 height 42
click at [126, 257] on div "ID: q4gnauwx" at bounding box center [135, 259] width 75 height 5
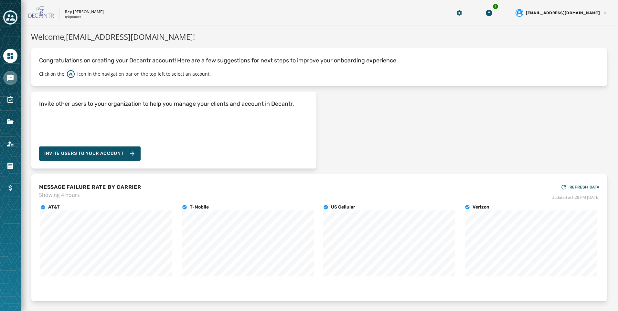
click at [14, 80] on link "Navigate to Messaging" at bounding box center [10, 78] width 14 height 14
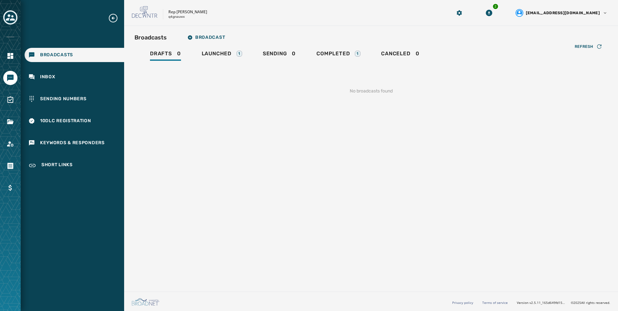
click at [226, 62] on div "Refresh No broadcasts found" at bounding box center [370, 83] width 473 height 43
click at [227, 59] on div "Launched 1" at bounding box center [222, 55] width 40 height 10
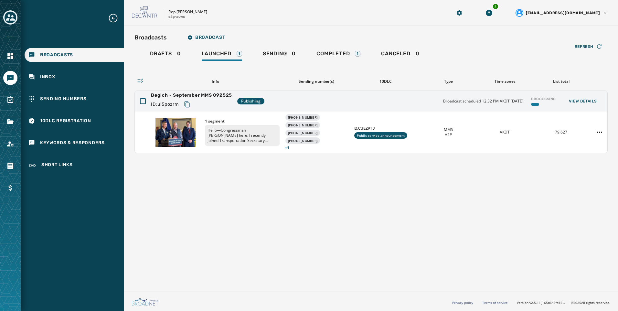
click at [253, 226] on div "Broadcasts Broadcast Drafts 0 Launched 1 Sending 0 Completed 1 Canceled 0 Refre…" at bounding box center [371, 157] width 494 height 263
click at [592, 101] on span "View Details" at bounding box center [582, 101] width 28 height 5
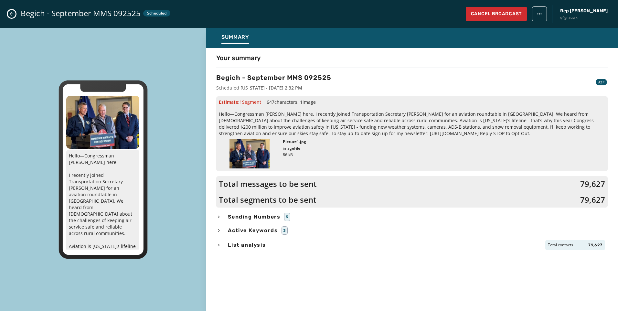
click at [12, 11] on button "Close admin drawer" at bounding box center [12, 14] width 8 height 8
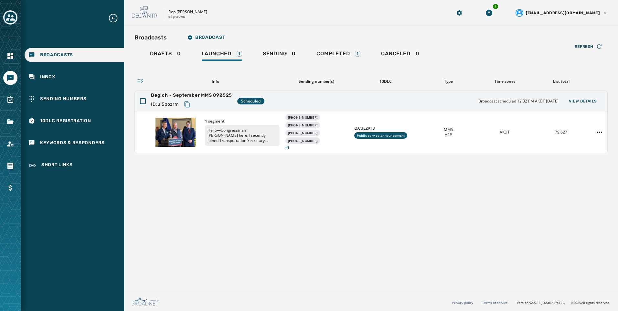
click at [325, 256] on div "Broadcasts Broadcast Drafts 0 Launched 1 Sending 0 Completed 1 Canceled 0 Refre…" at bounding box center [371, 157] width 494 height 263
click at [294, 189] on div "Broadcasts Broadcast Drafts 0 Launched 1 Sending 0 Completed 1 Canceled 0 Refre…" at bounding box center [371, 157] width 494 height 263
click at [327, 54] on span "Completed" at bounding box center [332, 53] width 33 height 6
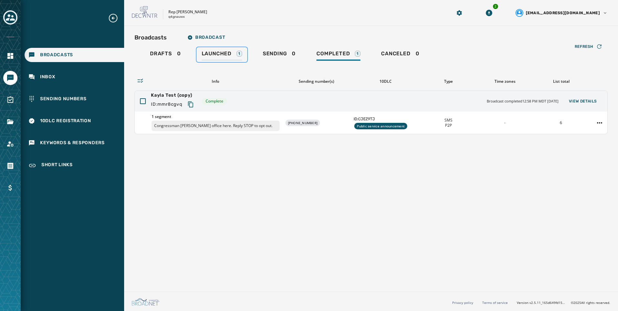
click at [242, 52] on div "Launched 1" at bounding box center [222, 55] width 40 height 10
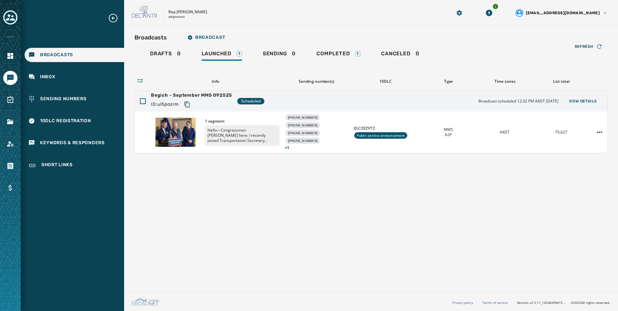
click at [375, 204] on div "Broadcasts Broadcast Drafts 0 Launched 1 Sending 0 Completed 1 Canceled 0 Refre…" at bounding box center [371, 157] width 494 height 263
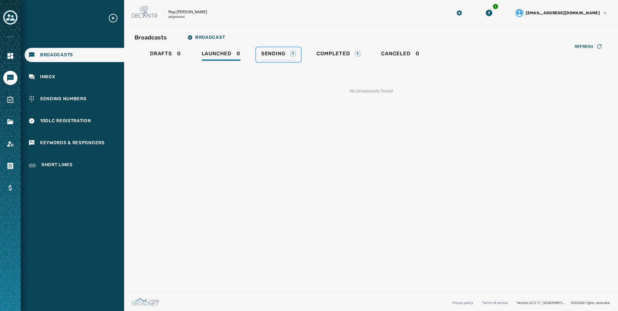
click at [296, 58] on link "Sending 1" at bounding box center [278, 54] width 45 height 15
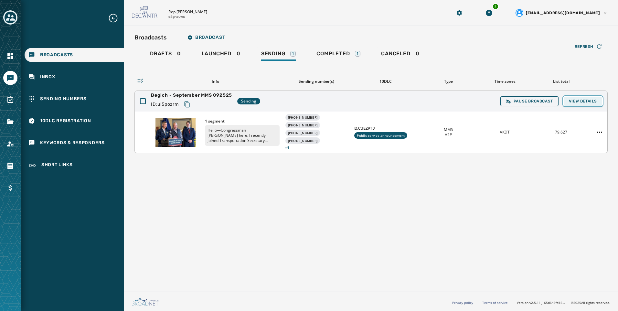
click at [599, 100] on button "View Details" at bounding box center [582, 101] width 38 height 9
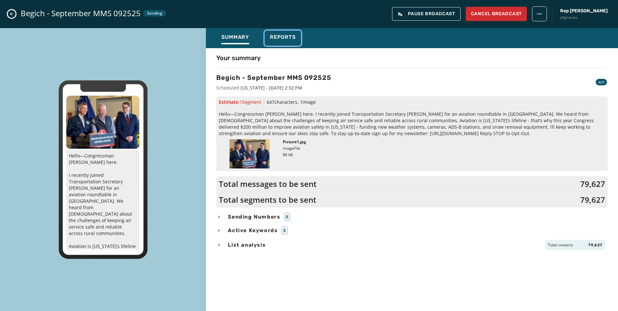
click at [287, 42] on div "Reports" at bounding box center [283, 39] width 26 height 10
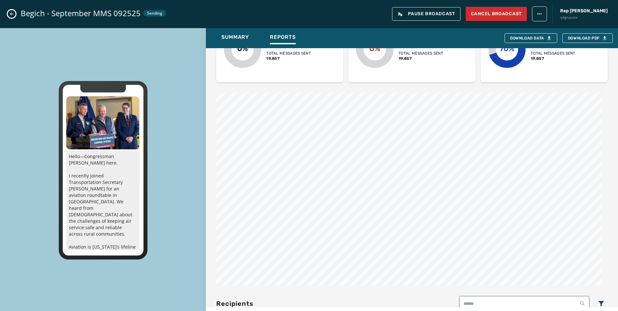
scroll to position [226, 0]
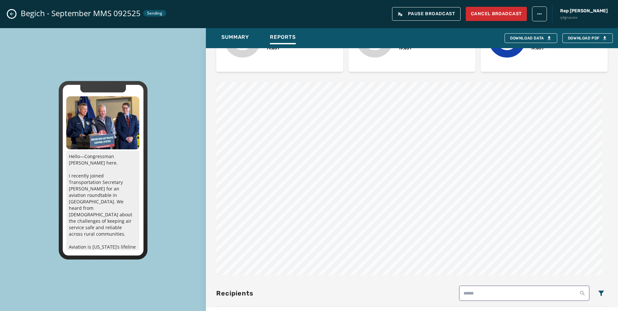
click at [14, 17] on button "Close admin drawer" at bounding box center [12, 14] width 8 height 8
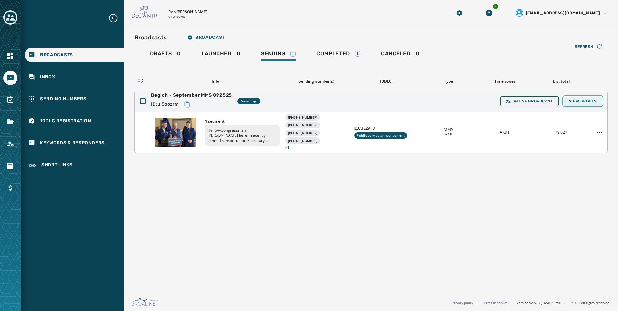
click at [589, 100] on span "View Details" at bounding box center [582, 101] width 28 height 5
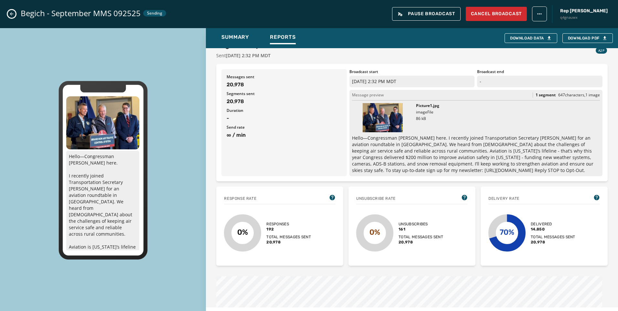
scroll to position [65, 0]
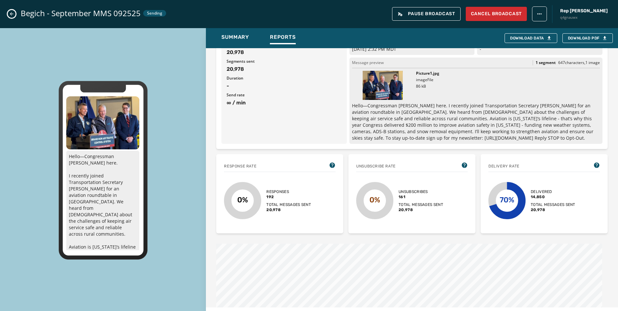
click at [11, 13] on icon "Close admin drawer" at bounding box center [12, 14] width 4 height 4
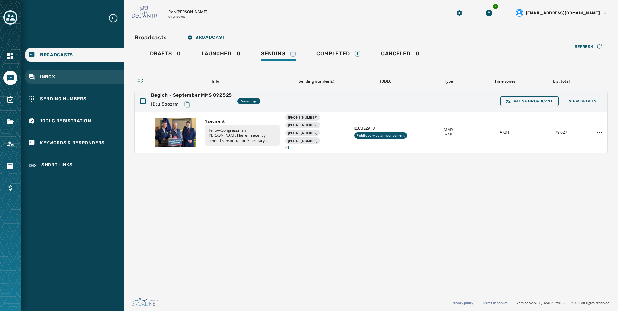
click at [88, 77] on div "Inbox" at bounding box center [74, 77] width 99 height 14
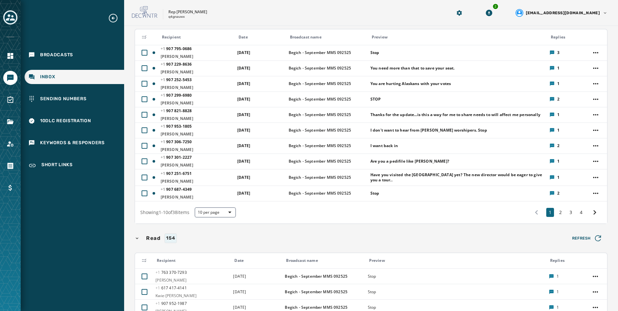
scroll to position [17, 0]
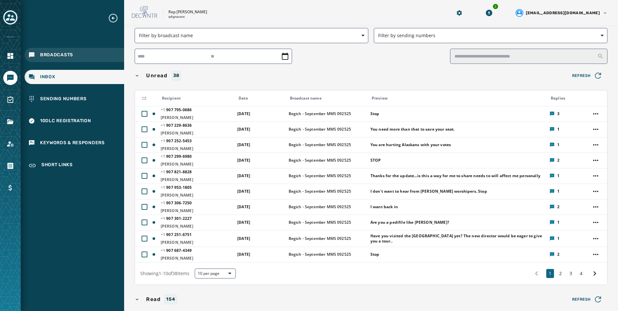
click at [51, 58] on span "Broadcasts" at bounding box center [56, 55] width 33 height 6
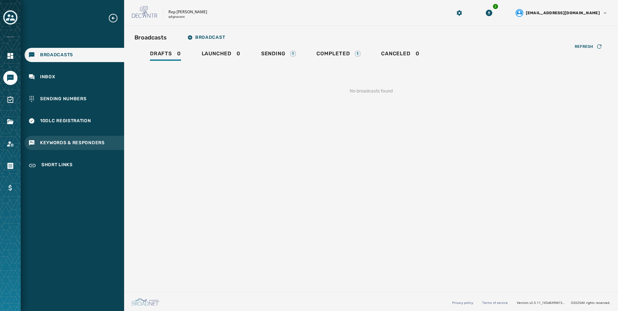
click at [47, 143] on span "Keywords & Responders" at bounding box center [72, 143] width 65 height 6
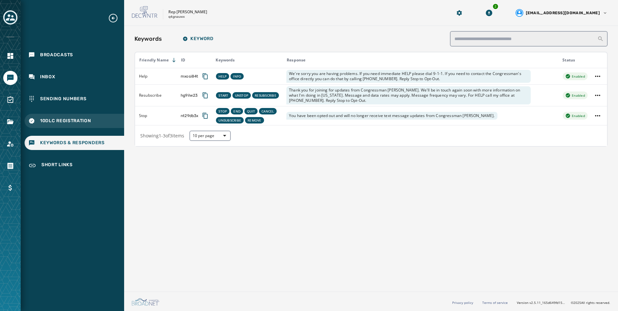
click at [78, 118] on span "10DLC Registration" at bounding box center [65, 121] width 51 height 6
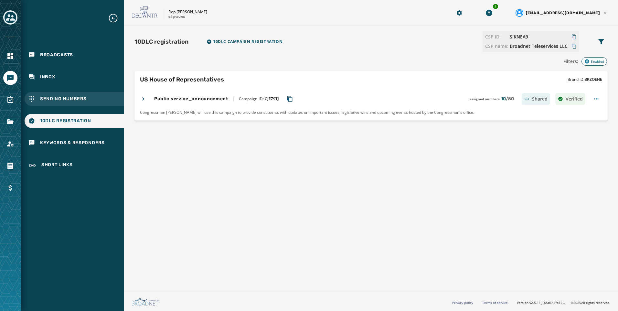
click at [81, 98] on span "Sending Numbers" at bounding box center [63, 99] width 47 height 6
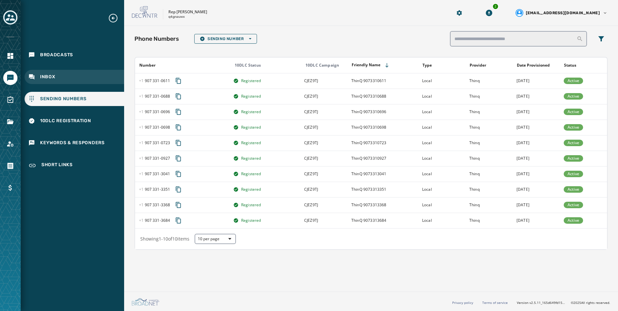
click at [78, 77] on div "Inbox" at bounding box center [74, 77] width 99 height 14
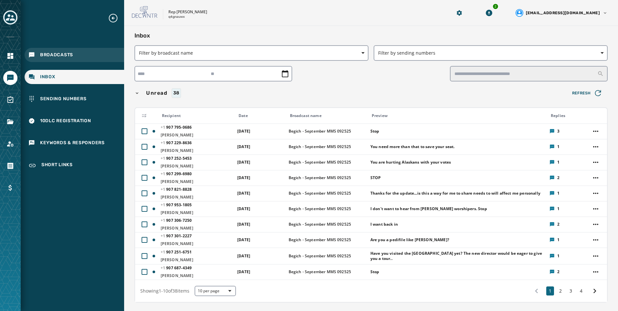
click at [80, 59] on div "Broadcasts" at bounding box center [74, 55] width 99 height 14
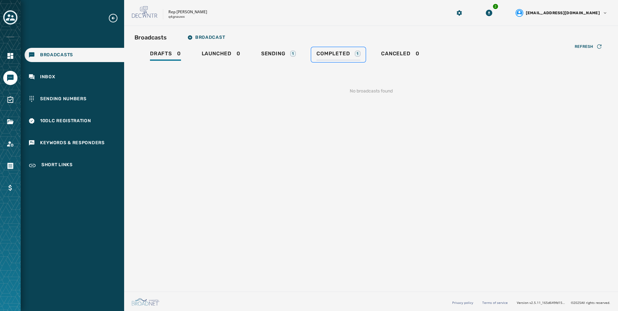
click at [347, 56] on span "Completed" at bounding box center [332, 53] width 33 height 6
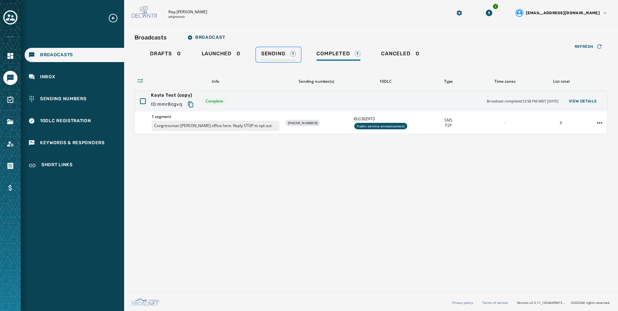
click at [281, 48] on link "Sending 1" at bounding box center [278, 54] width 45 height 15
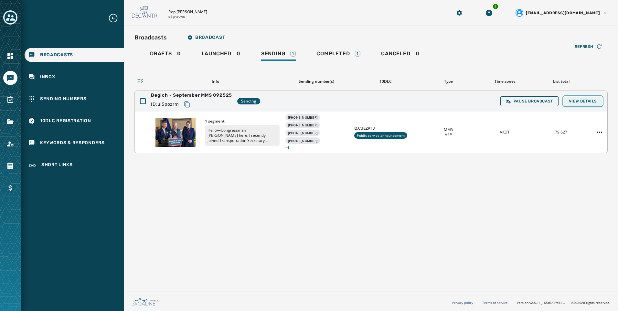
click at [589, 98] on button "View Details" at bounding box center [582, 101] width 38 height 9
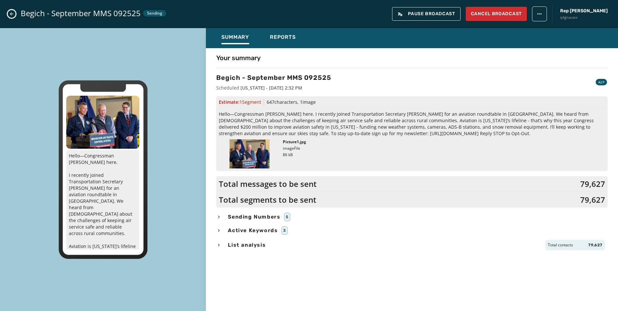
click at [245, 219] on span "Sending Numbers" at bounding box center [253, 217] width 55 height 8
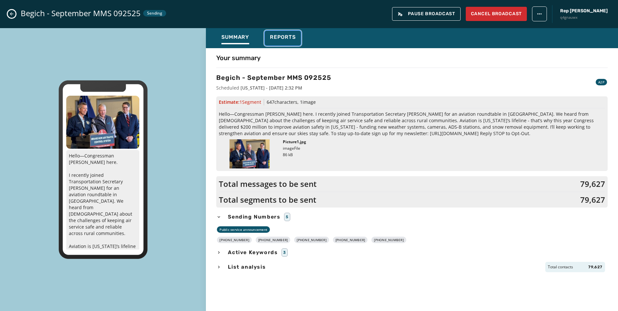
click at [288, 39] on span "Reports" at bounding box center [283, 37] width 26 height 6
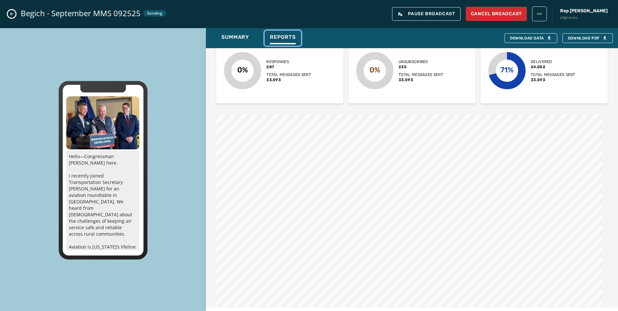
scroll to position [194, 0]
